Goal: Transaction & Acquisition: Purchase product/service

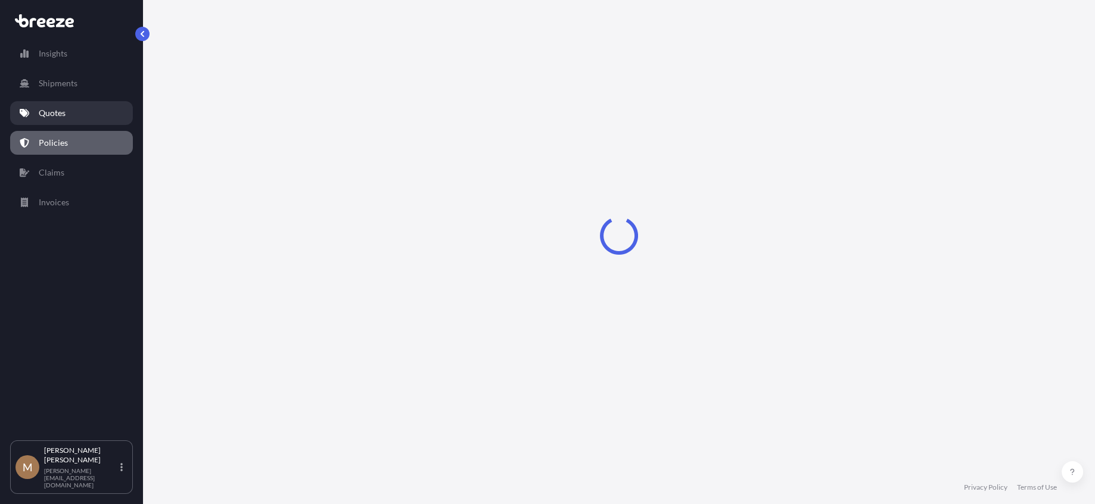
click at [64, 109] on p "Quotes" at bounding box center [52, 113] width 27 height 12
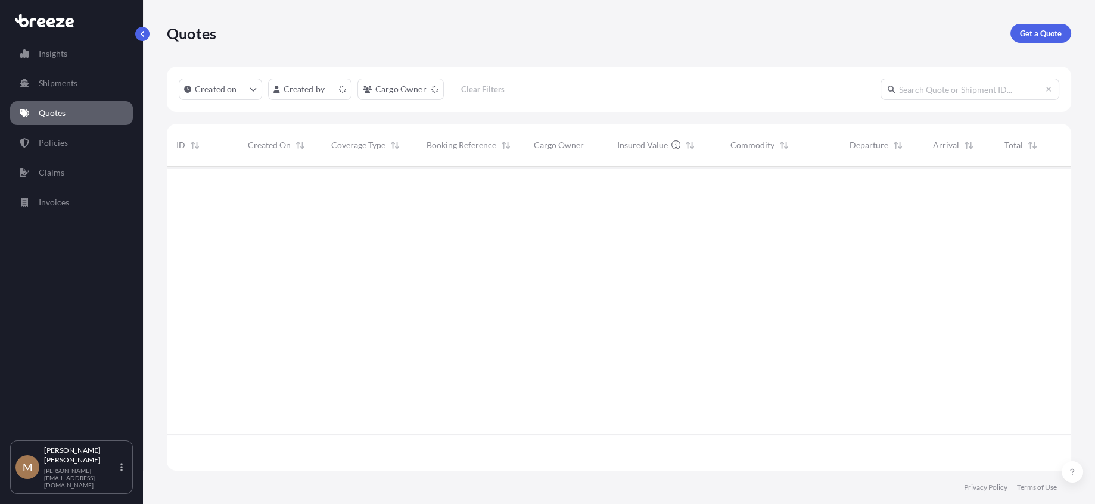
scroll to position [302, 895]
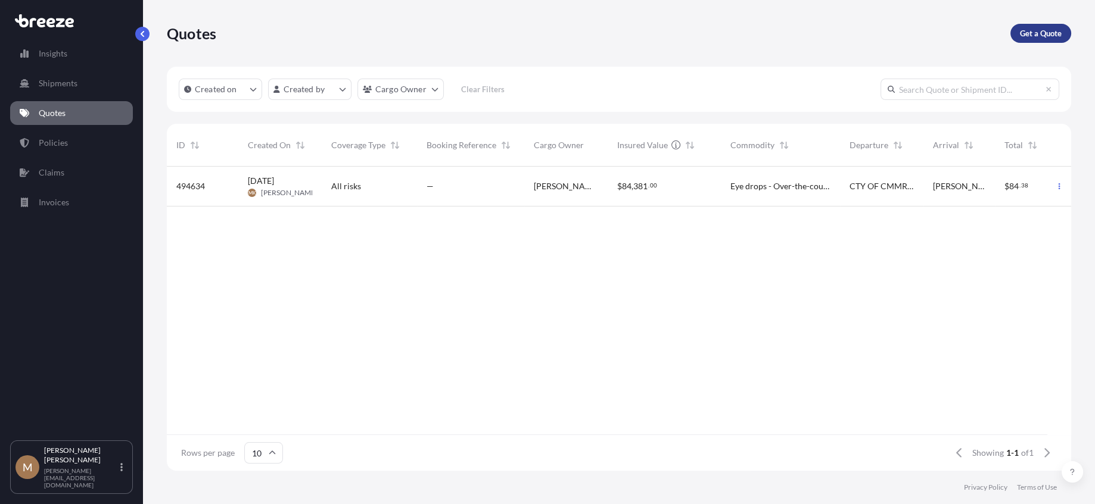
click at [1040, 35] on p "Get a Quote" at bounding box center [1040, 33] width 42 height 12
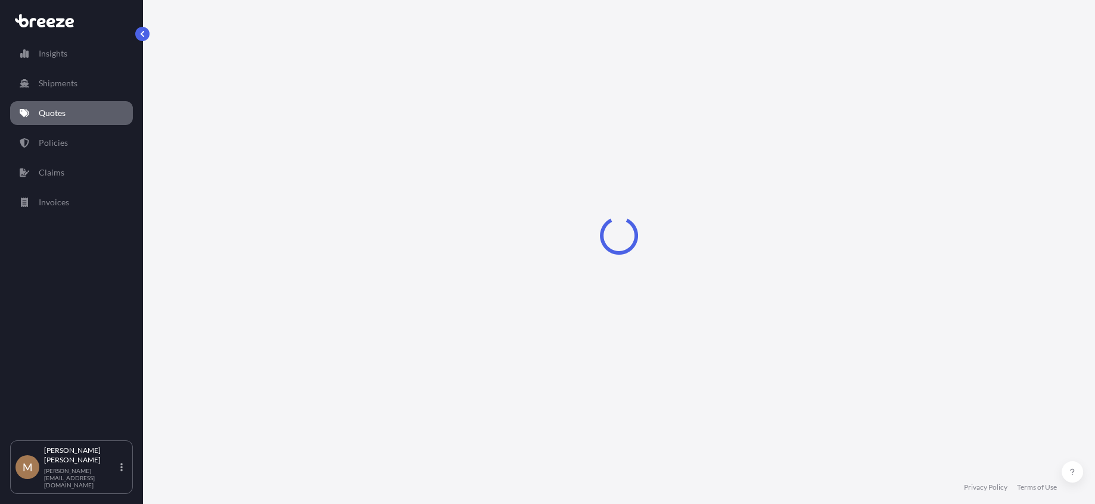
select select "Sea"
select select "1"
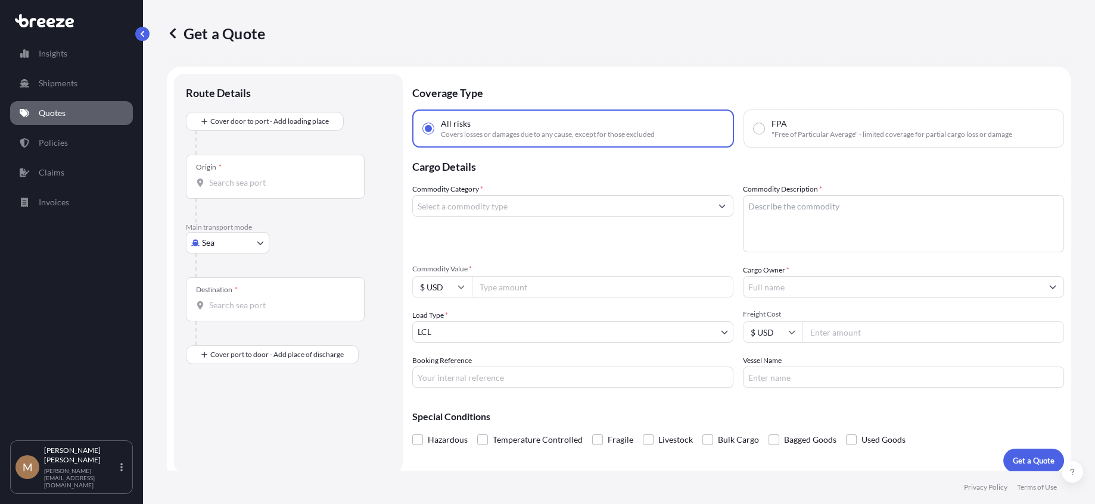
scroll to position [9, 0]
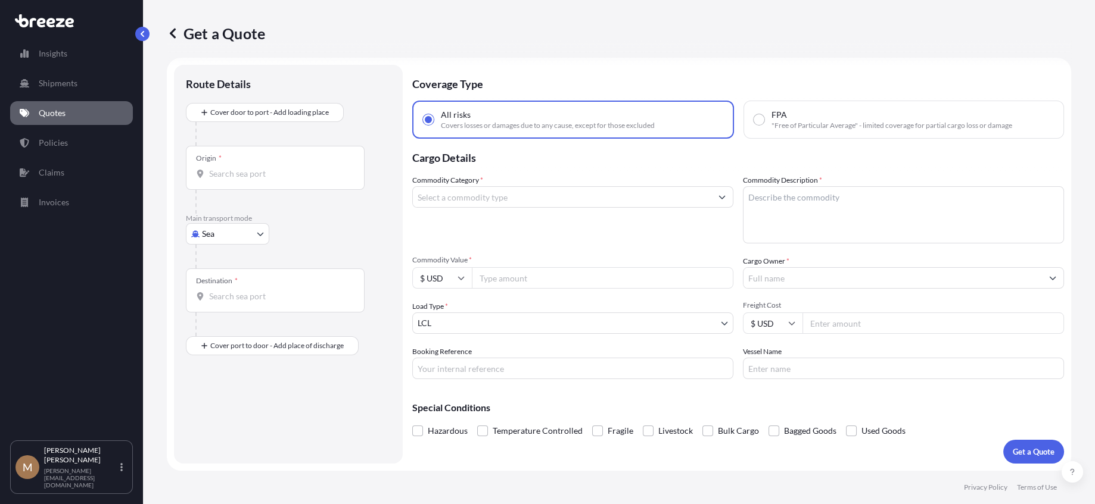
click at [229, 229] on body "Insights Shipments Quotes Policies Claims Invoices M [PERSON_NAME] [PERSON_NAME…" at bounding box center [547, 252] width 1095 height 504
click at [232, 311] on div "Road" at bounding box center [228, 307] width 74 height 21
select select "Road"
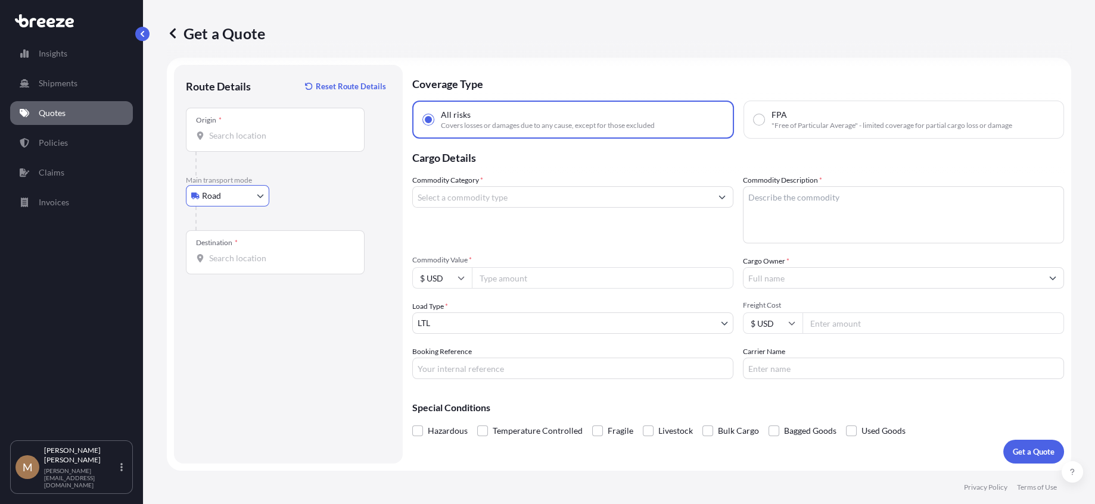
click at [300, 132] on input "Origin *" at bounding box center [279, 136] width 141 height 12
type input "[PERSON_NAME][GEOGRAPHIC_DATA], [GEOGRAPHIC_DATA]"
type input "[GEOGRAPHIC_DATA], [GEOGRAPHIC_DATA]"
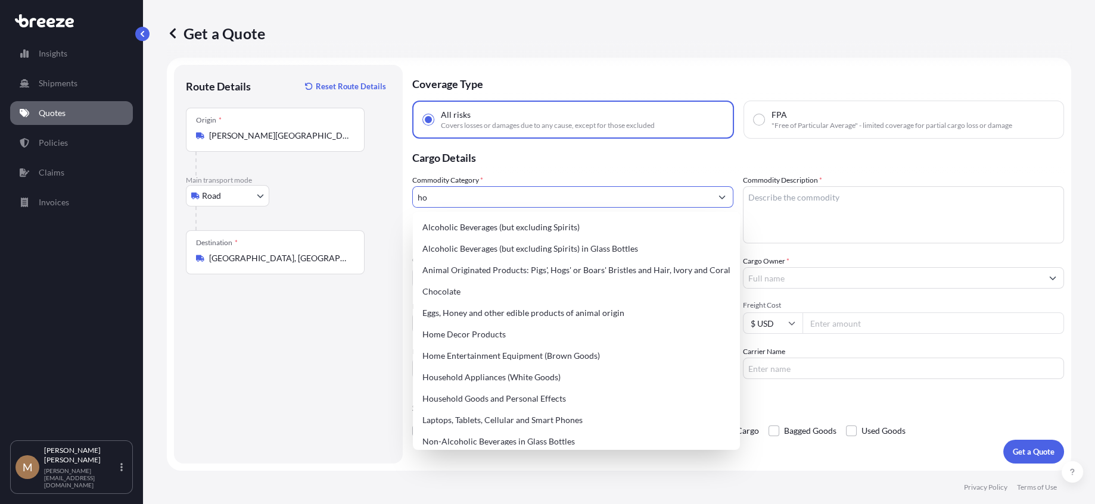
type input "h"
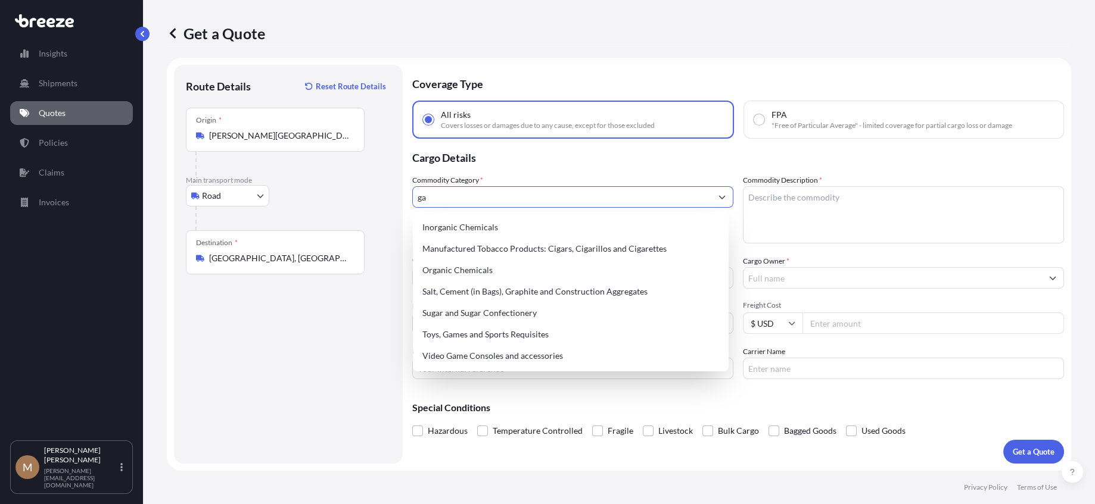
type input "g"
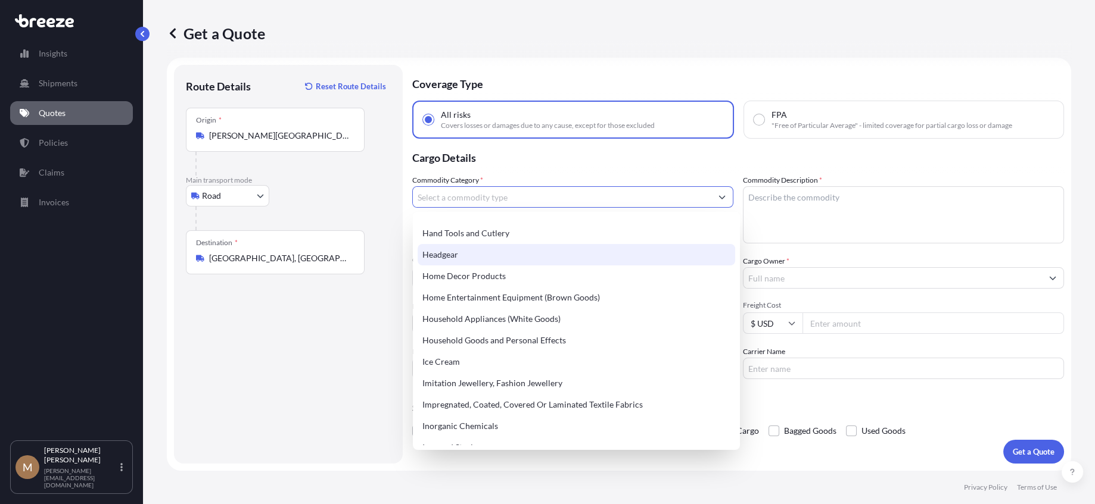
scroll to position [1131, 0]
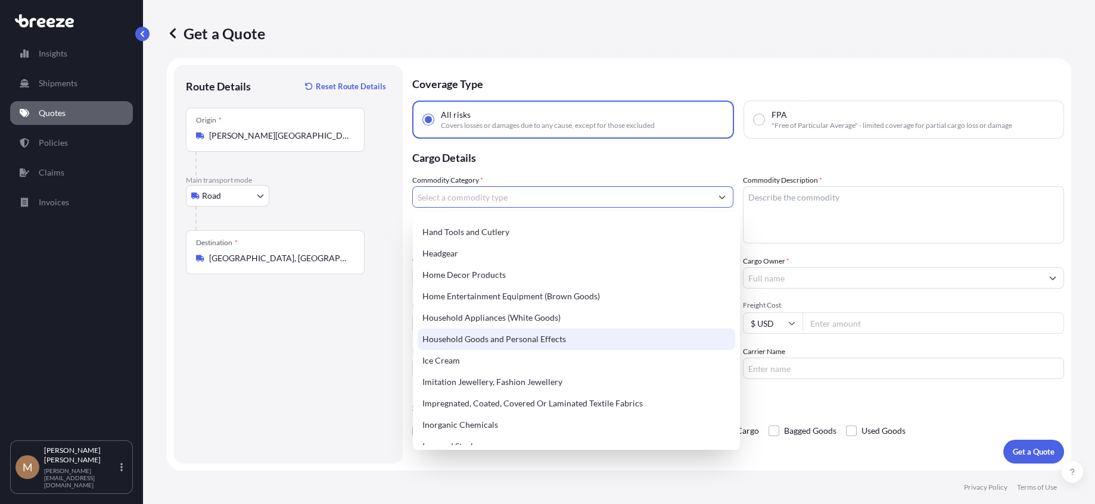
click at [578, 336] on div "Household Goods and Personal Effects" at bounding box center [575, 339] width 317 height 21
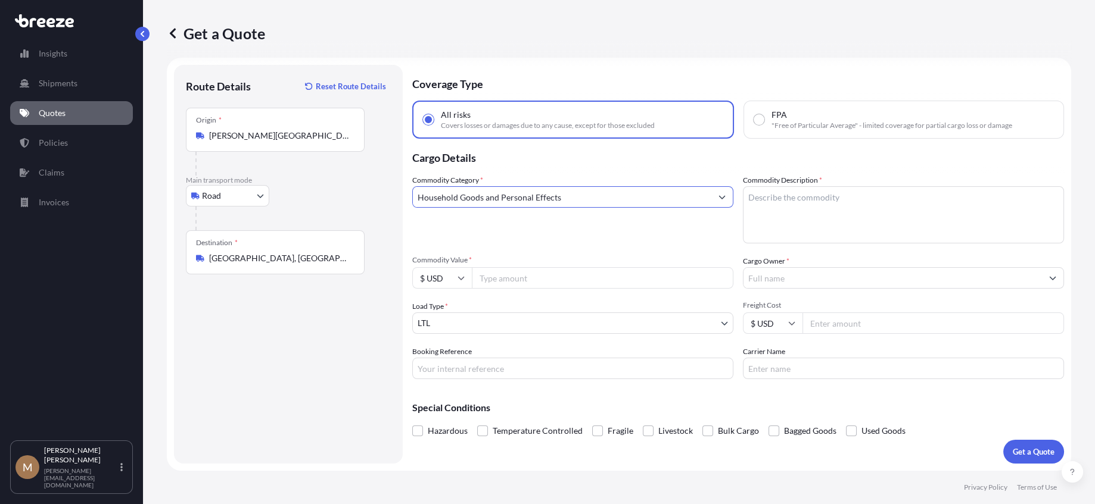
click at [662, 197] on input "Household Goods and Personal Effects" at bounding box center [562, 196] width 298 height 21
click at [719, 195] on icon "Show suggestions" at bounding box center [721, 197] width 7 height 7
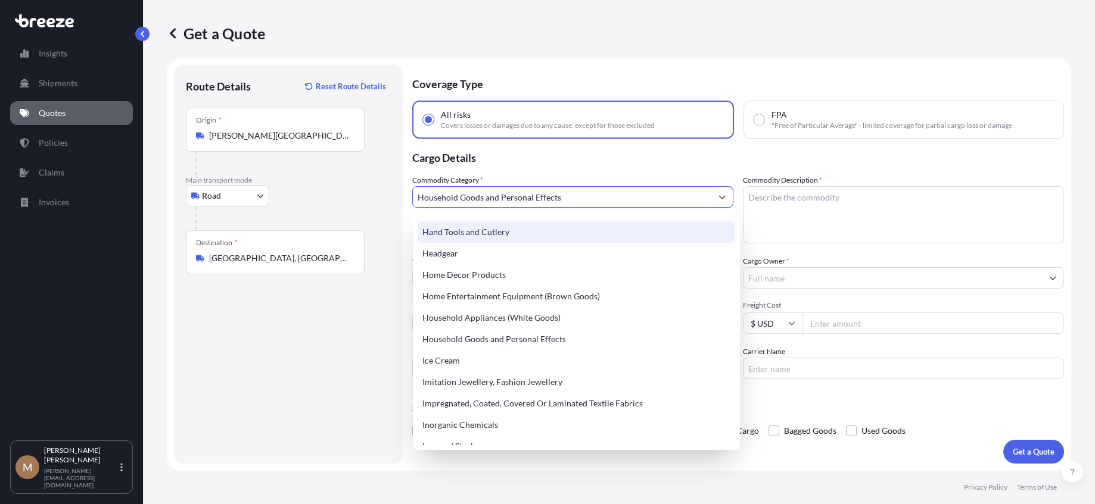
click at [538, 238] on div "Hand Tools and Cutlery" at bounding box center [575, 232] width 317 height 21
type input "Hand Tools and Cutlery"
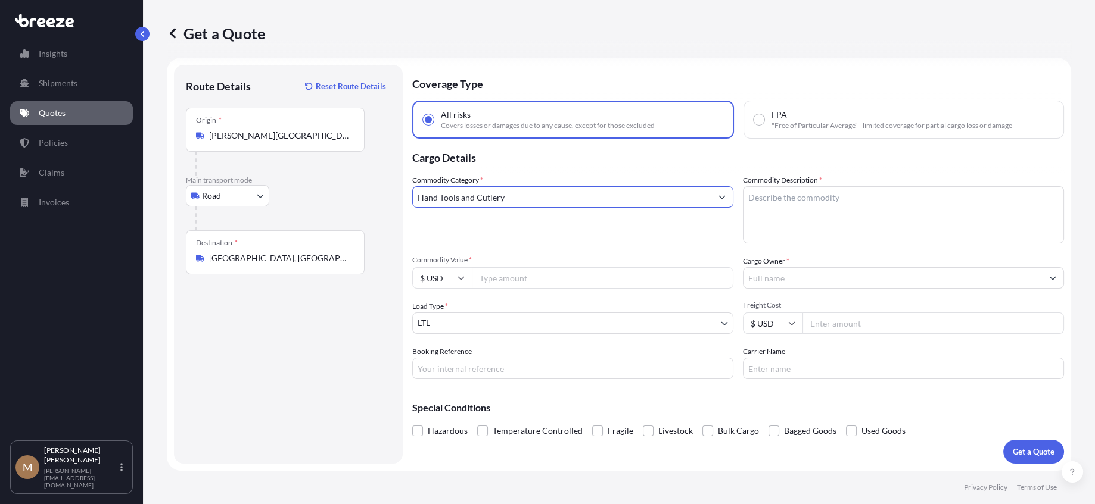
click at [718, 194] on icon "Show suggestions" at bounding box center [721, 197] width 7 height 7
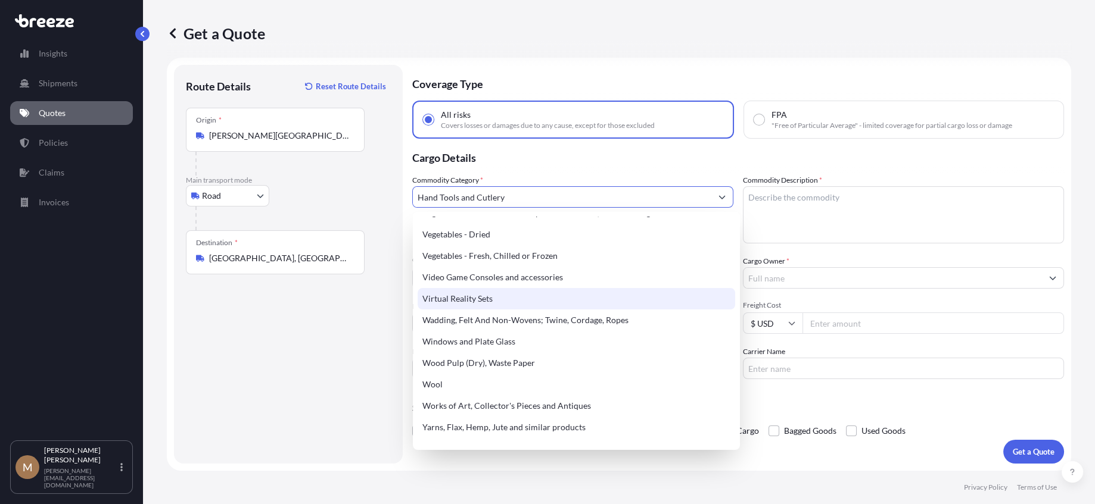
scroll to position [2878, 0]
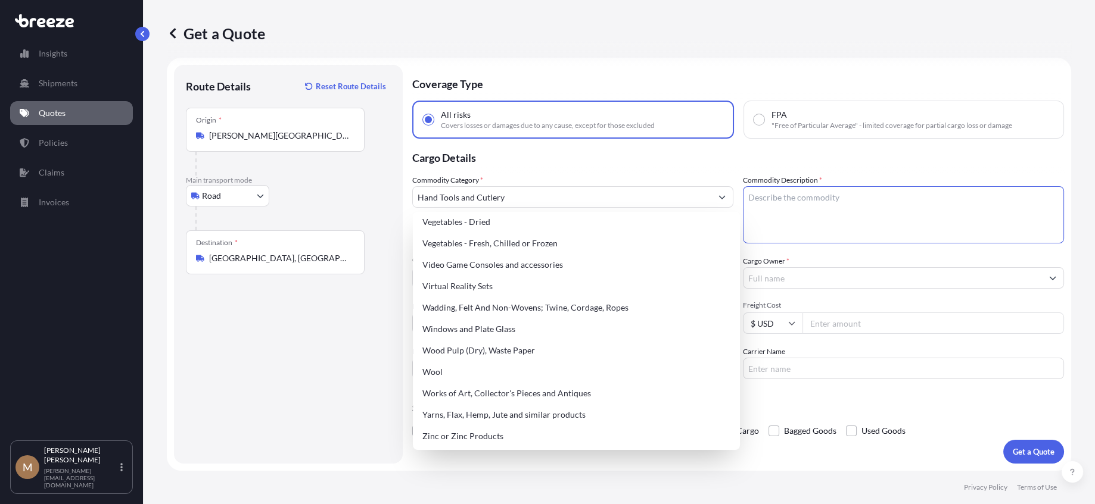
click at [790, 204] on textarea "Commodity Description *" at bounding box center [903, 214] width 321 height 57
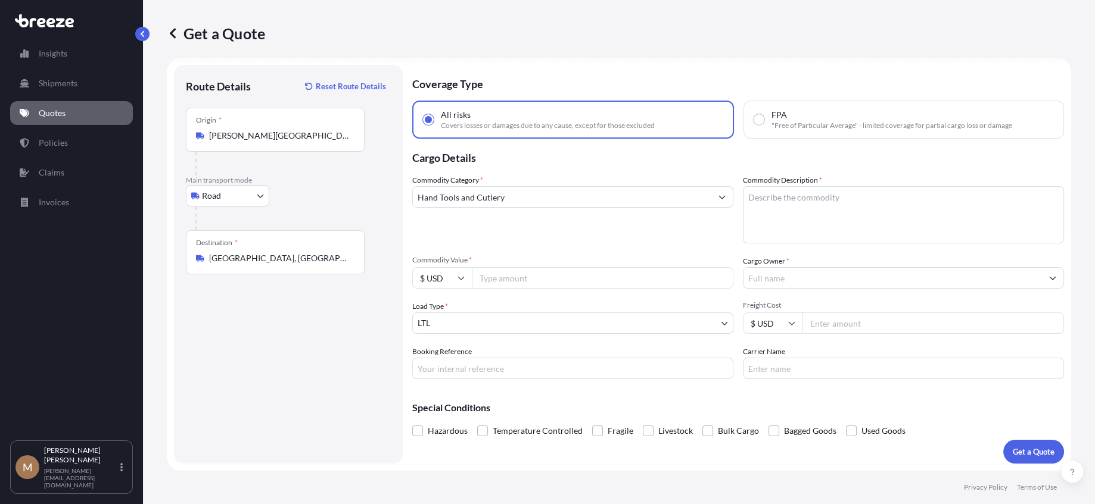
click at [782, 204] on textarea "Commodity Description *" at bounding box center [903, 214] width 321 height 57
paste textarea "Bug Zapper"
type textarea "Bug Zapper"
drag, startPoint x: 644, startPoint y: 279, endPoint x: 635, endPoint y: 279, distance: 9.5
click at [644, 279] on input "Commodity Value *" at bounding box center [602, 277] width 261 height 21
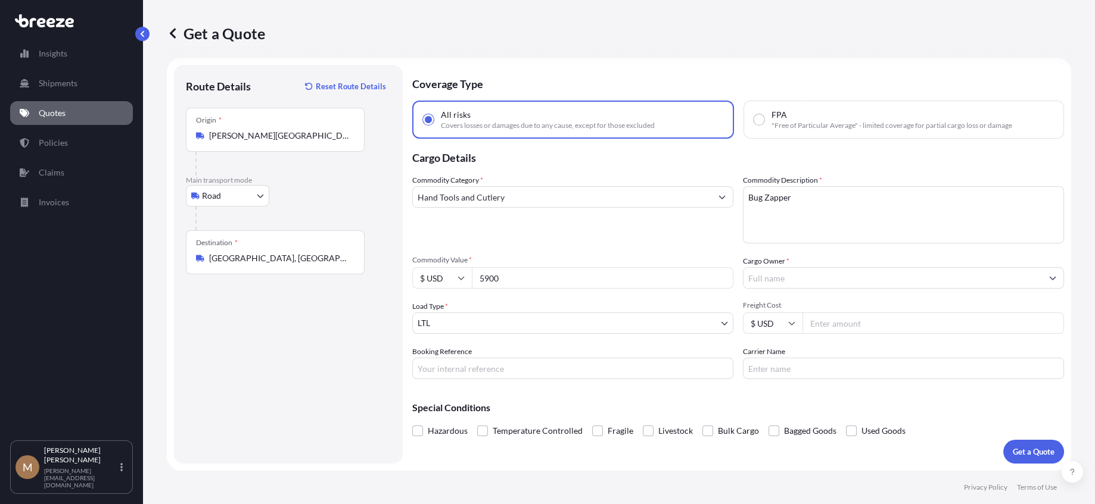
type input "5900"
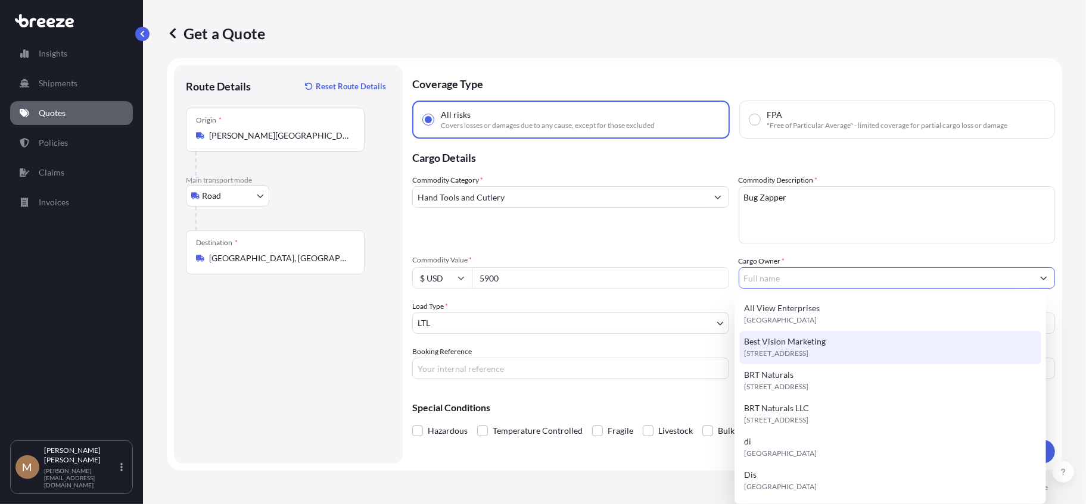
click at [838, 343] on div "Best Vision Marketing [STREET_ADDRESS]" at bounding box center [889, 347] width 301 height 33
type input "Best Vision Marketing"
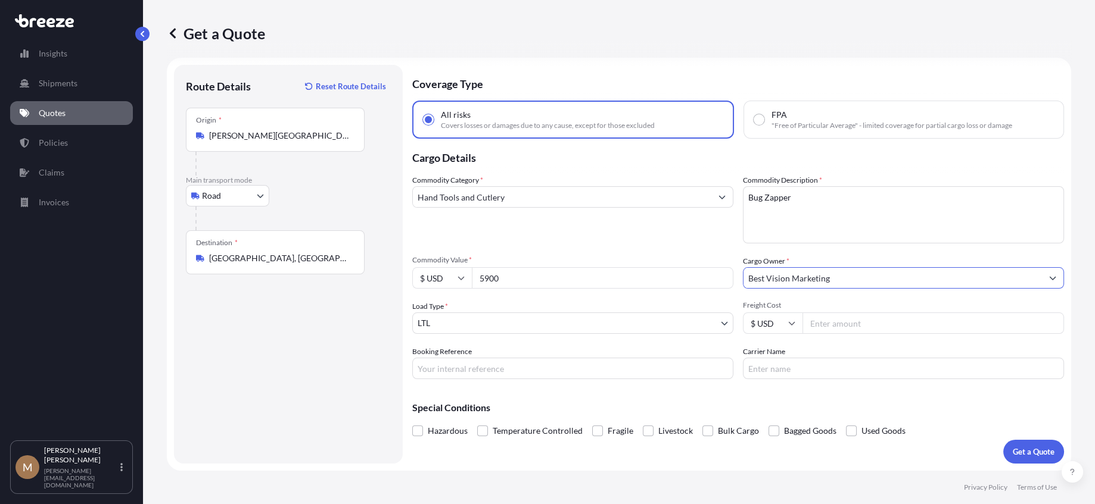
click at [838, 319] on input "Freight Cost" at bounding box center [932, 323] width 261 height 21
click at [838, 370] on input "Carrier Name" at bounding box center [903, 368] width 321 height 21
paste input "Western Regional Delivery Service"
type input "Western Regional Delivery Service"
click at [884, 326] on input "Freight Cost" at bounding box center [932, 323] width 261 height 21
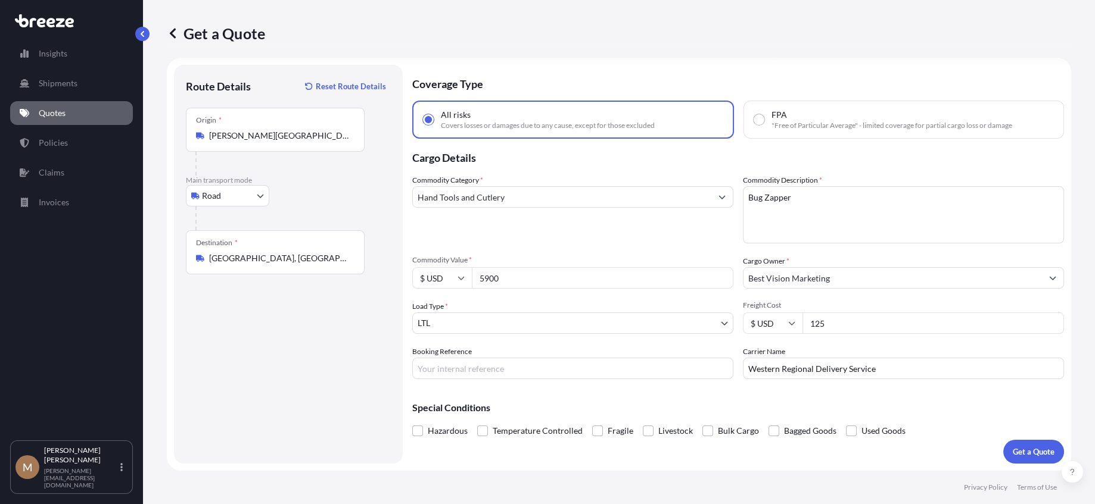
type input "125"
type input "162571"
click at [1020, 450] on p "Get a Quote" at bounding box center [1033, 452] width 42 height 12
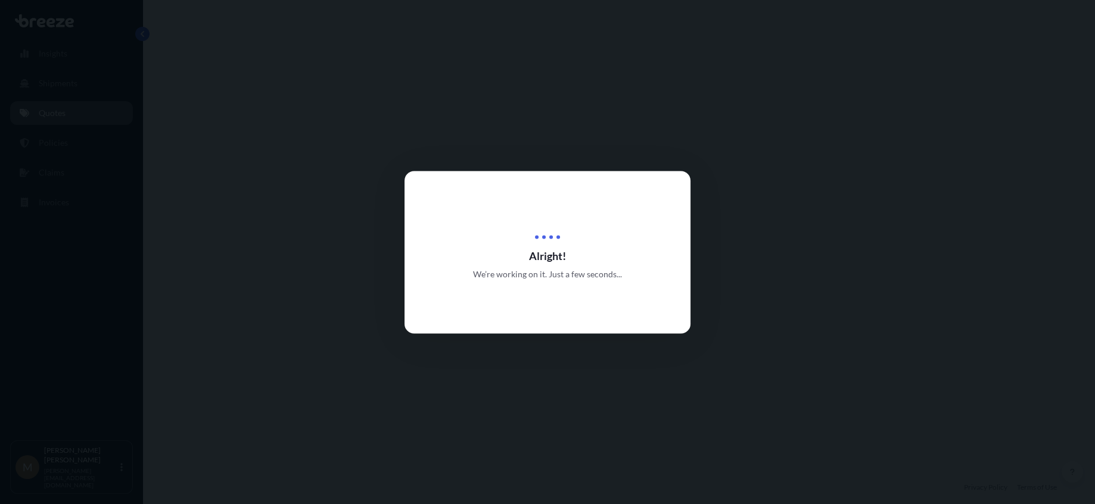
select select "Road"
select select "1"
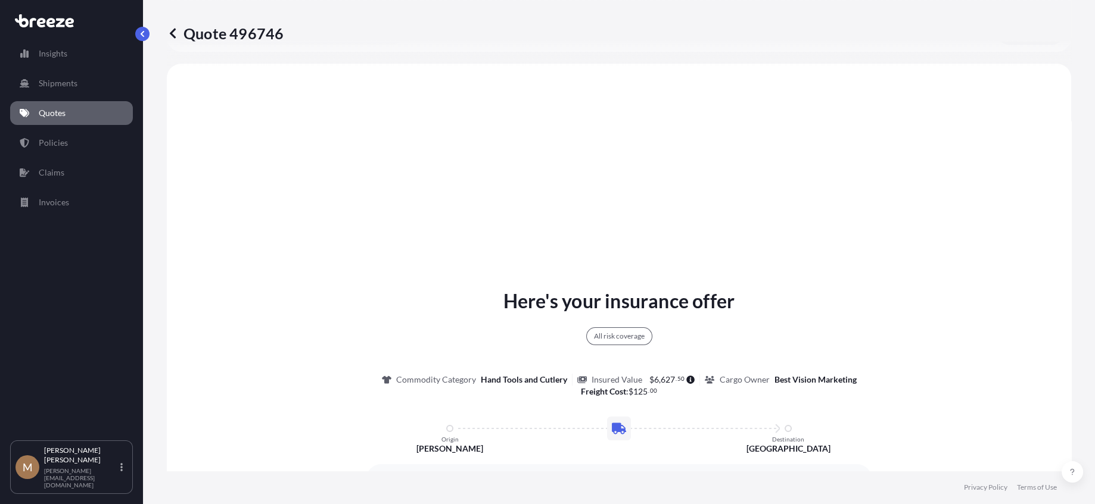
scroll to position [432, 0]
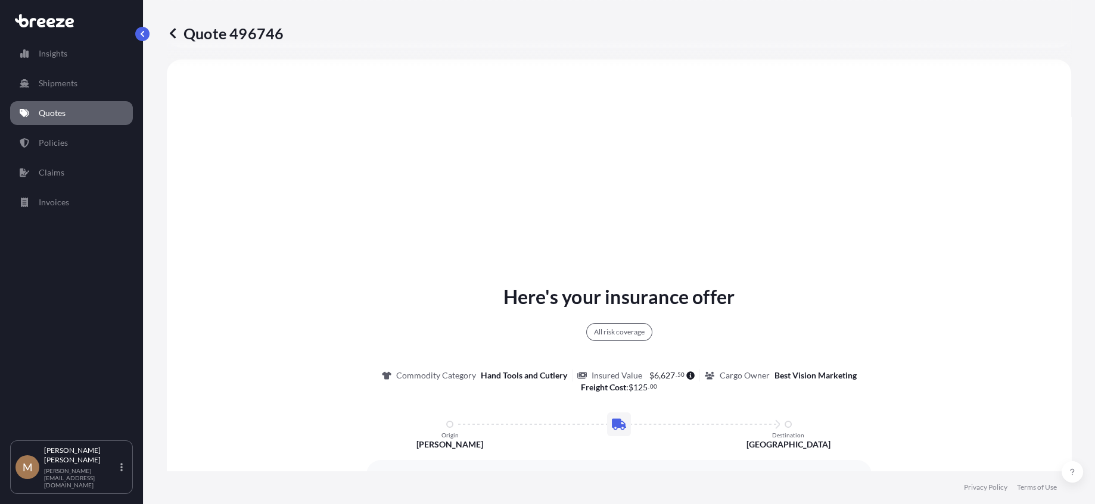
click at [209, 40] on p "Quote 496746" at bounding box center [225, 33] width 117 height 19
click at [217, 36] on p "Quote 496746" at bounding box center [225, 33] width 117 height 19
drag, startPoint x: 217, startPoint y: 36, endPoint x: 258, endPoint y: 32, distance: 41.3
click at [254, 32] on p "Quote 496746" at bounding box center [225, 33] width 117 height 19
copy p "Quote 496746"
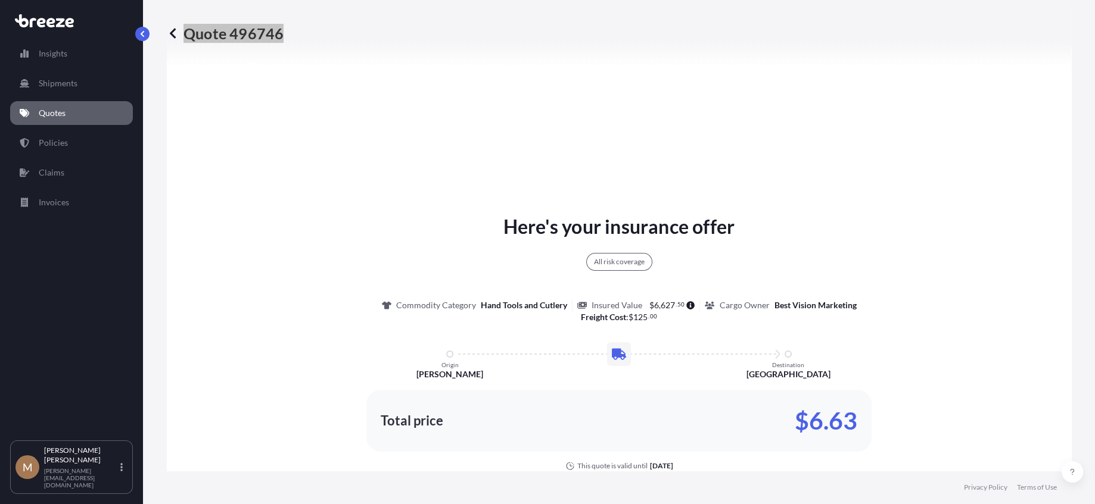
scroll to position [611, 0]
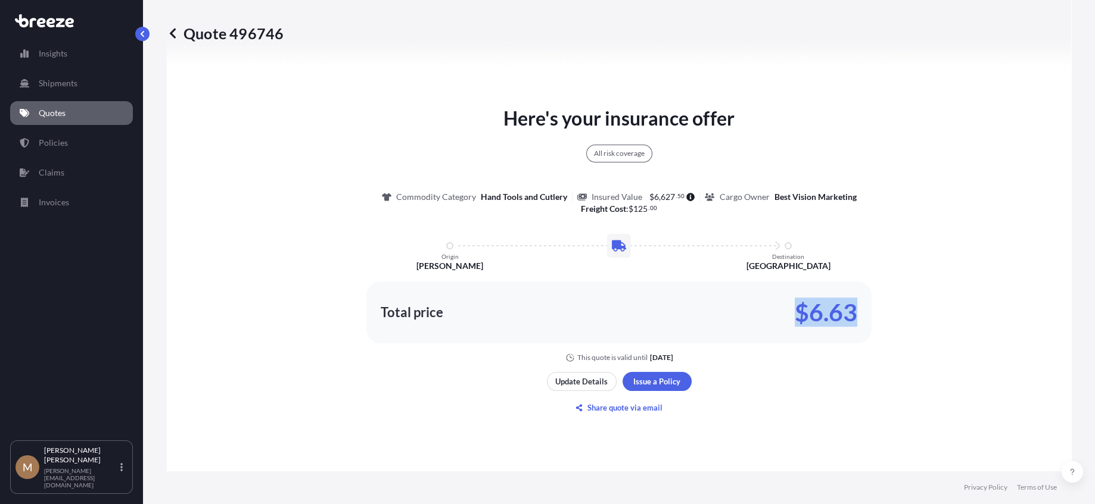
drag, startPoint x: 784, startPoint y: 309, endPoint x: 862, endPoint y: 303, distance: 78.2
click at [862, 303] on div "Total price $6.63" at bounding box center [618, 313] width 505 height 62
copy p "$6.63"
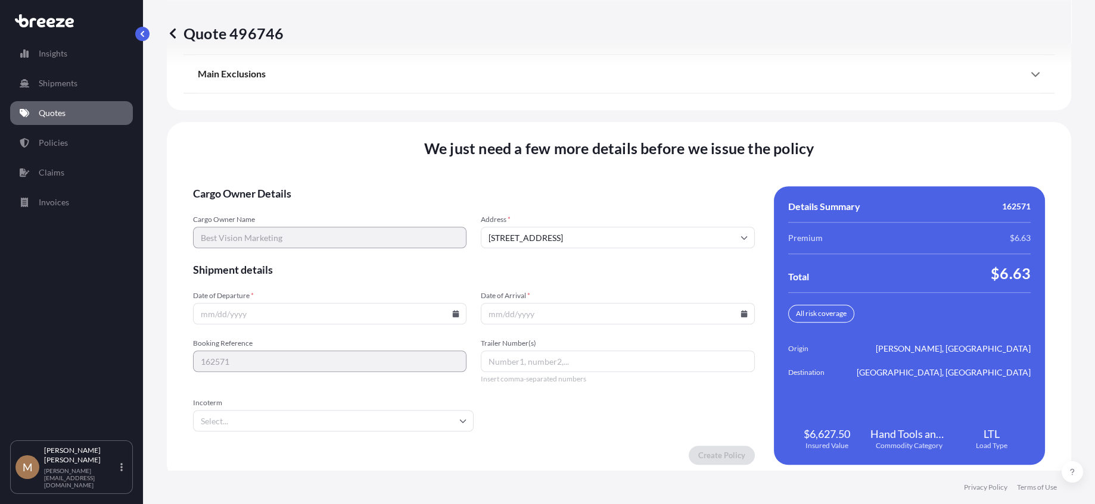
scroll to position [1575, 0]
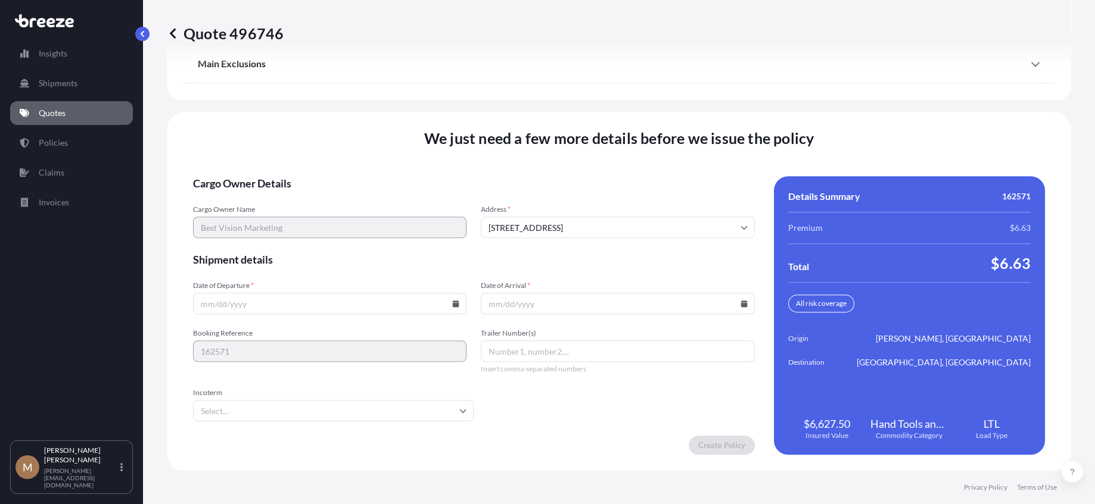
click at [453, 304] on icon at bounding box center [456, 303] width 7 height 7
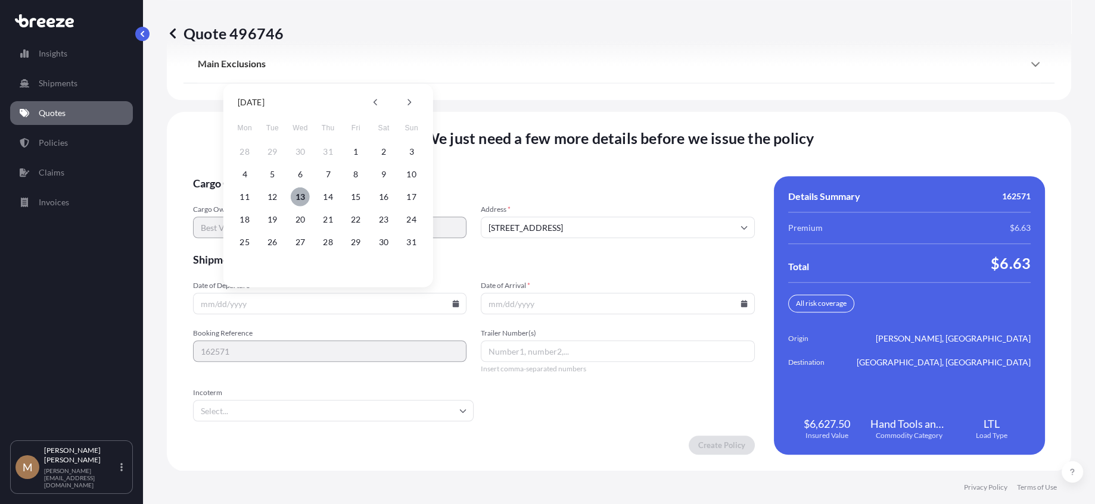
click at [298, 196] on button "13" at bounding box center [300, 197] width 19 height 19
type input "[DATE]"
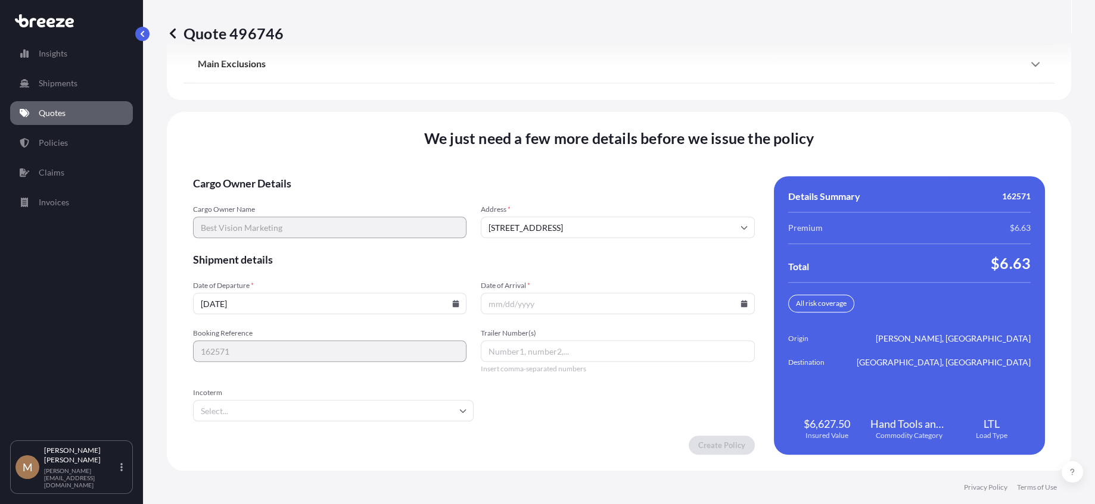
click at [740, 305] on icon at bounding box center [743, 303] width 7 height 7
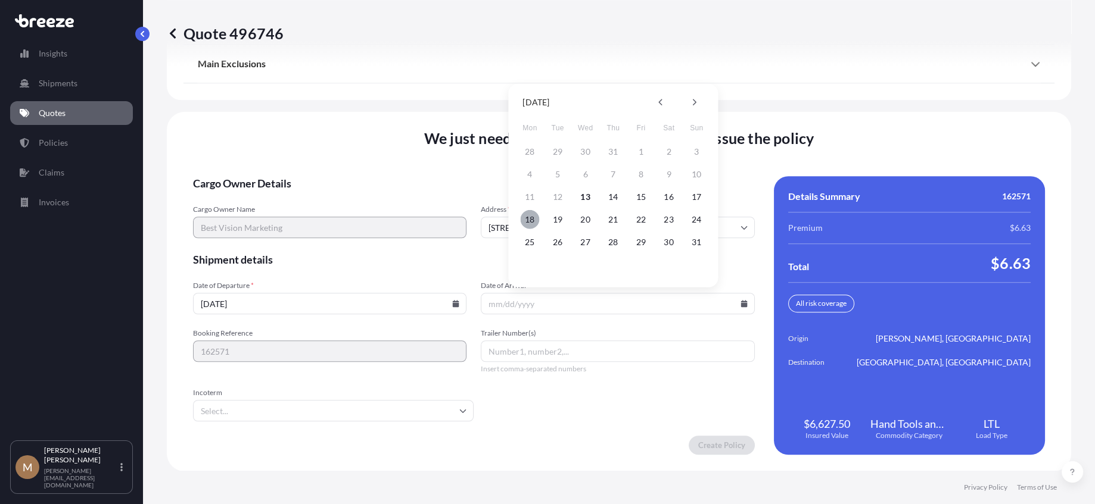
click at [534, 219] on button "18" at bounding box center [529, 219] width 19 height 19
type input "[DATE]"
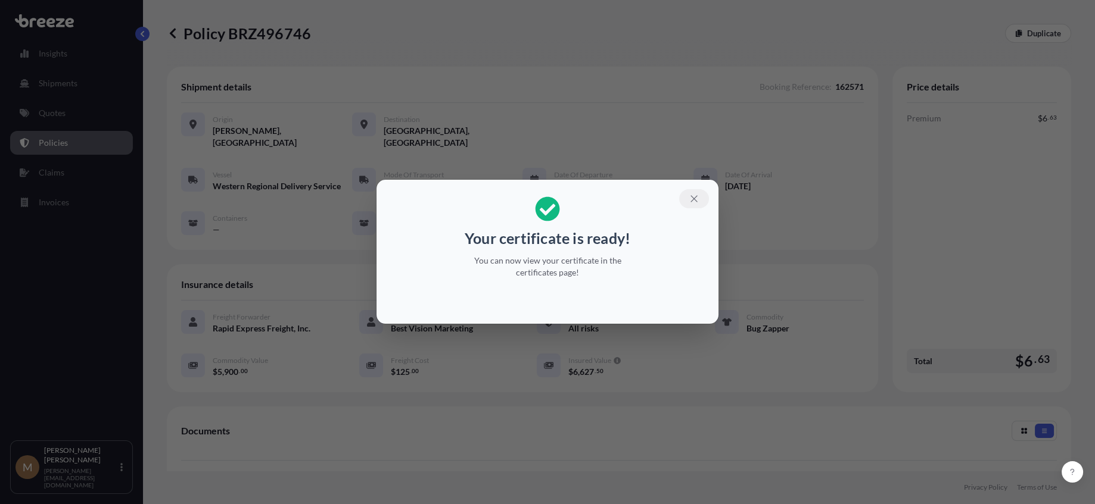
click at [692, 198] on icon "button" at bounding box center [693, 199] width 11 height 11
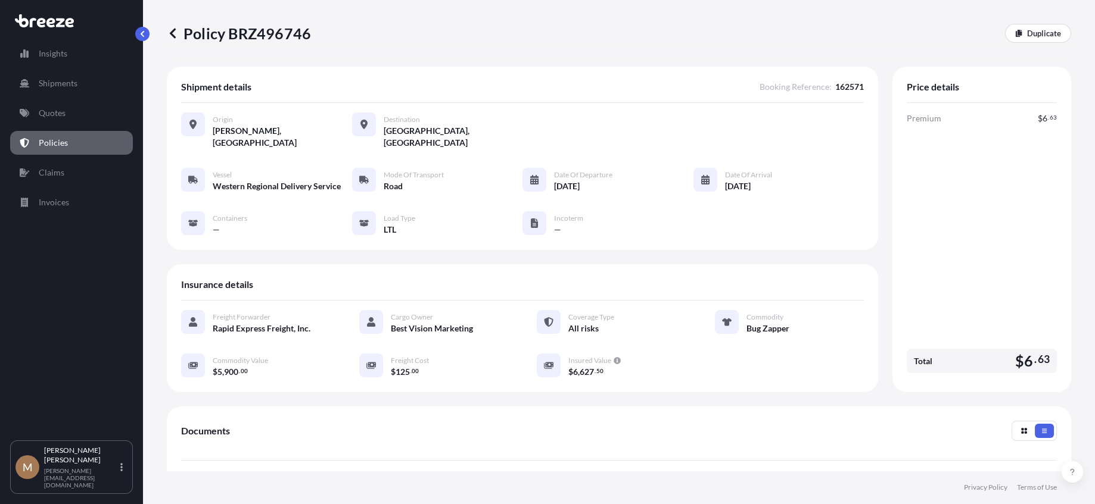
click at [220, 40] on p "Policy BRZ496746" at bounding box center [239, 33] width 144 height 19
drag, startPoint x: 220, startPoint y: 40, endPoint x: 254, endPoint y: 40, distance: 33.9
click at [254, 40] on p "Policy BRZ496746" at bounding box center [239, 33] width 144 height 19
copy p "Policy BRZ496746"
